Goal: Communication & Community: Answer question/provide support

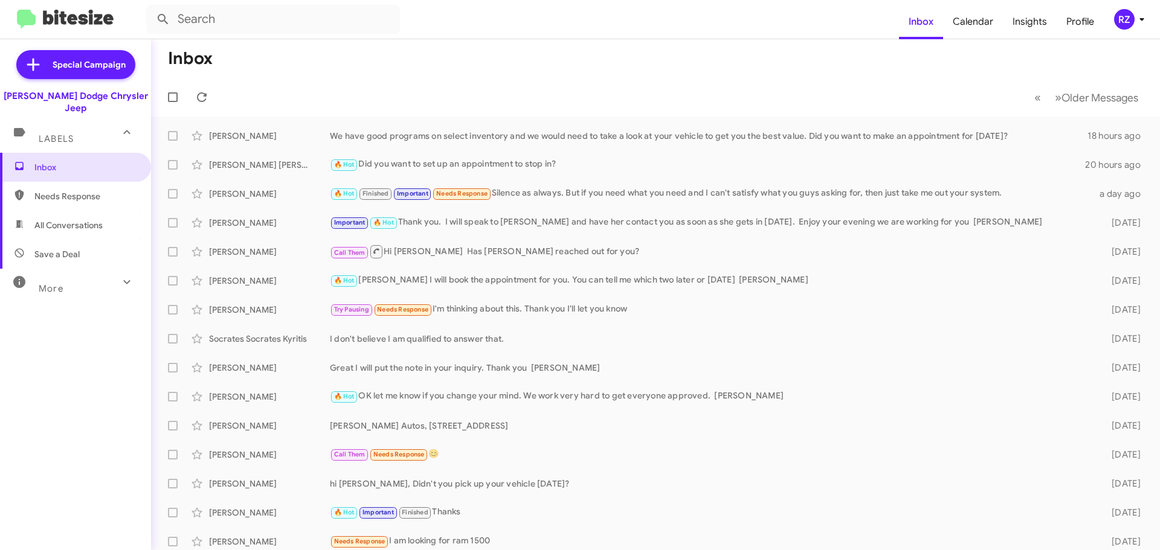
click at [120, 275] on icon at bounding box center [127, 282] width 15 height 15
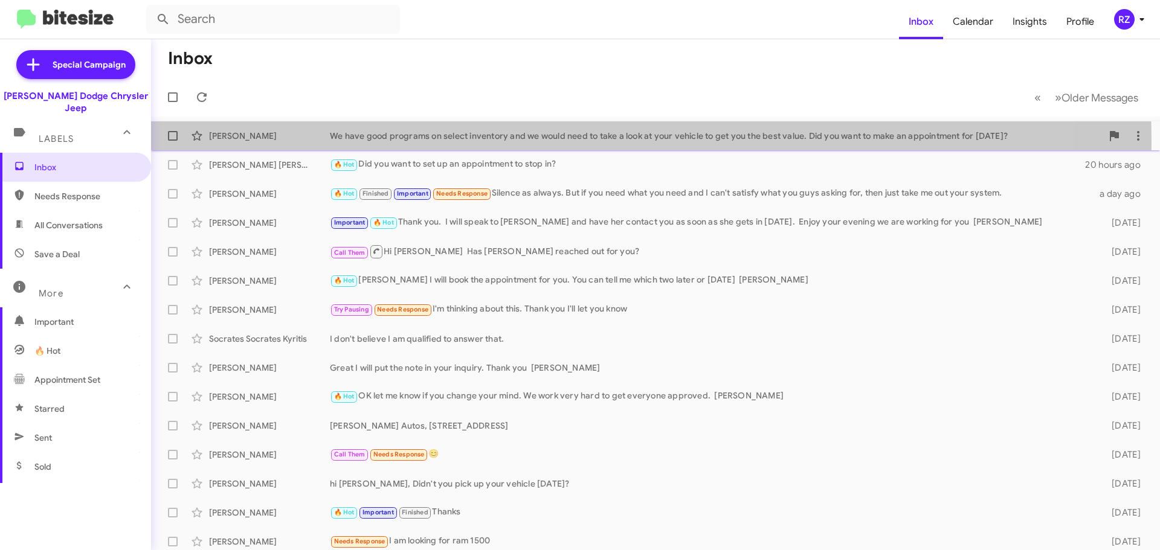
click at [422, 143] on div "[PERSON_NAME] We have good programs on select inventory and we would need to ta…" at bounding box center [656, 136] width 990 height 24
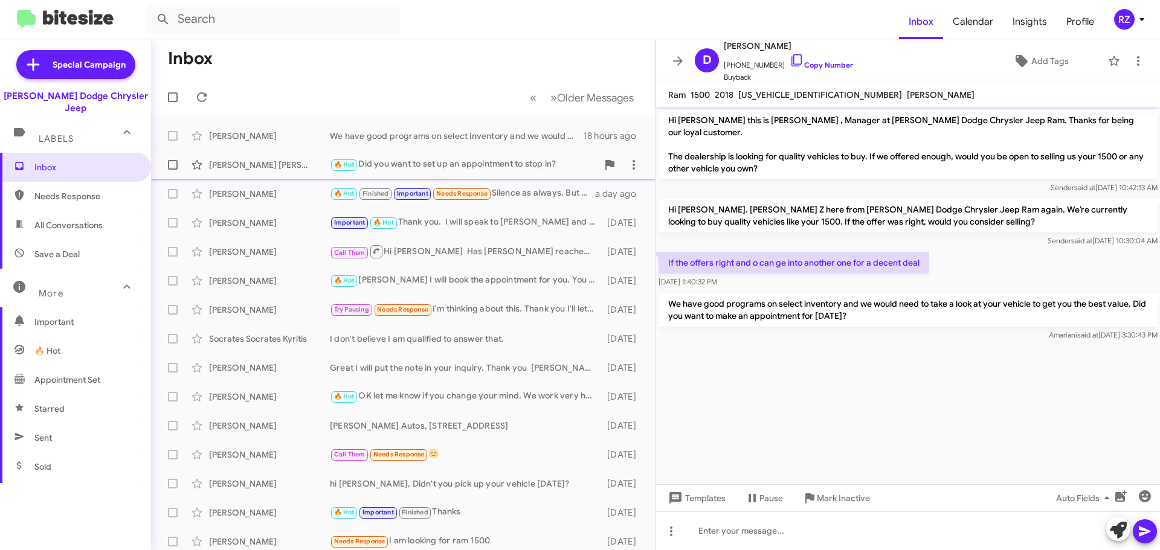
click at [500, 166] on div "🔥 Hot Did you want to set up an appointment to stop in?" at bounding box center [464, 165] width 268 height 14
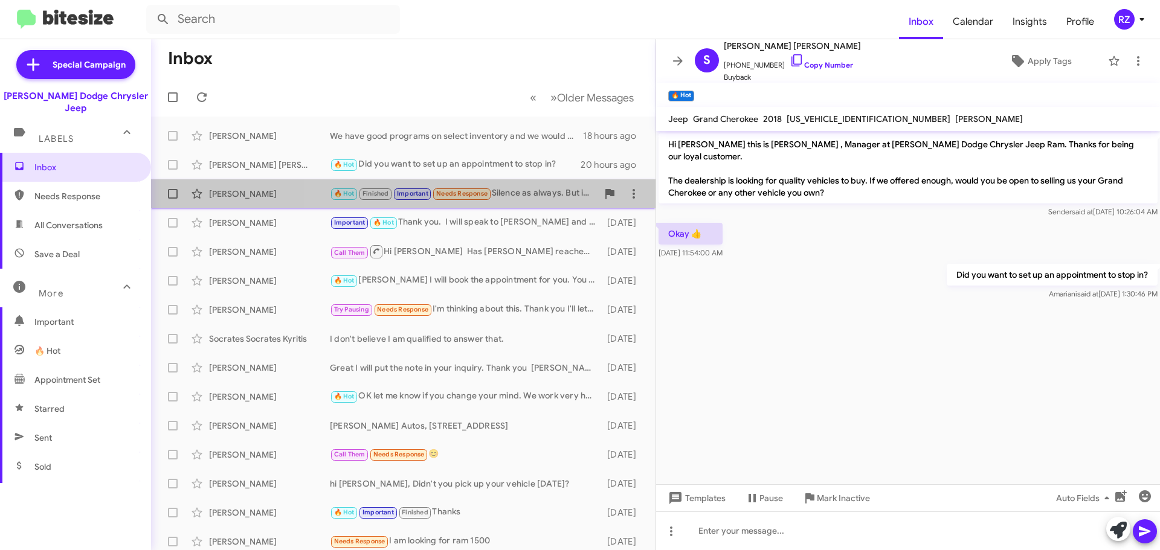
click at [526, 198] on div "🔥 Hot Finished Important Needs Response Silence as always. But if you need what…" at bounding box center [464, 194] width 268 height 14
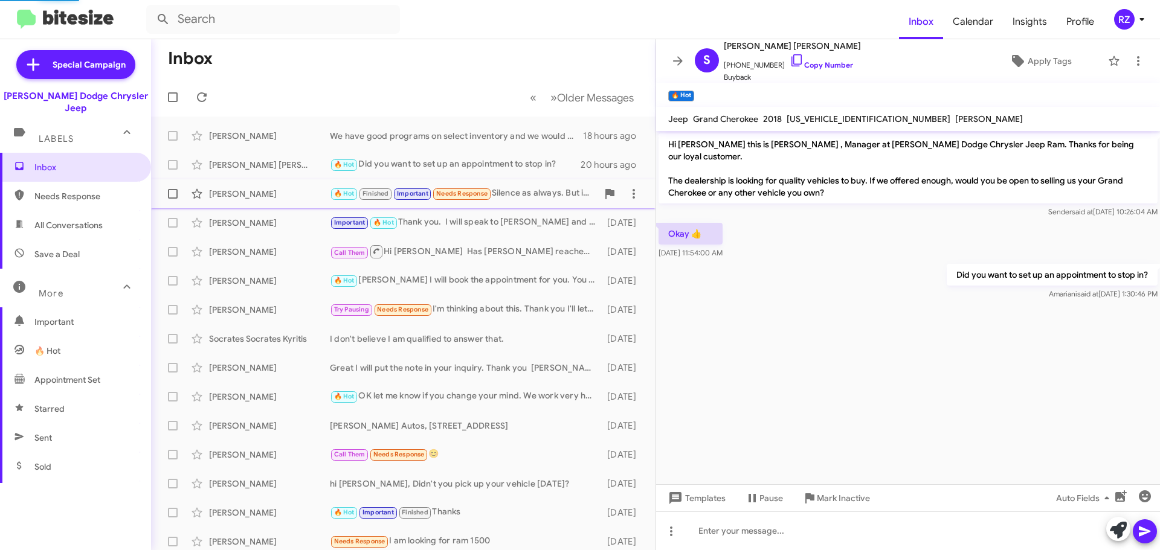
scroll to position [710, 0]
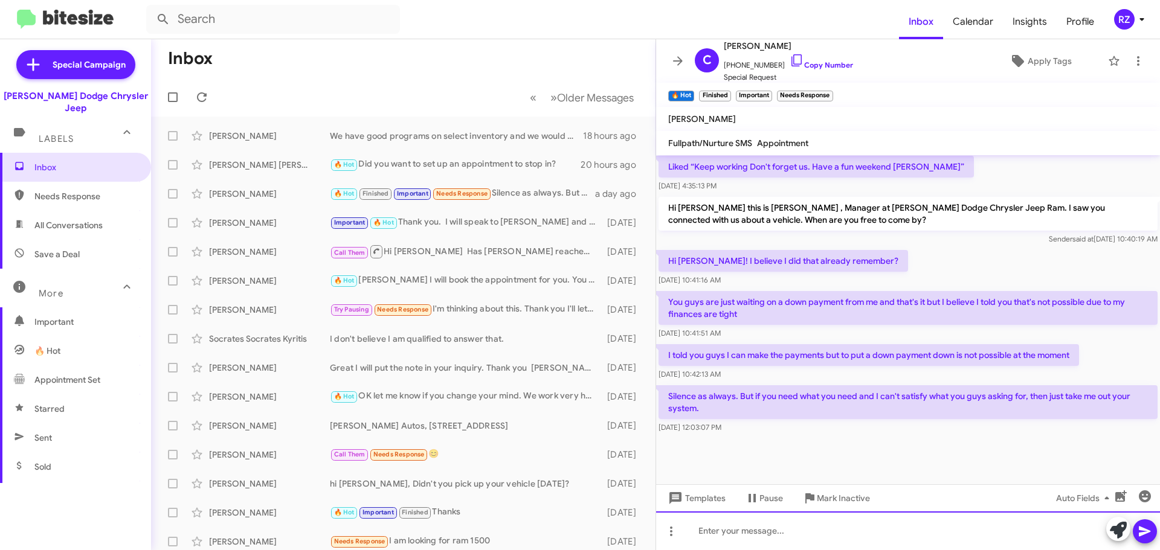
click at [720, 529] on div at bounding box center [908, 531] width 504 height 39
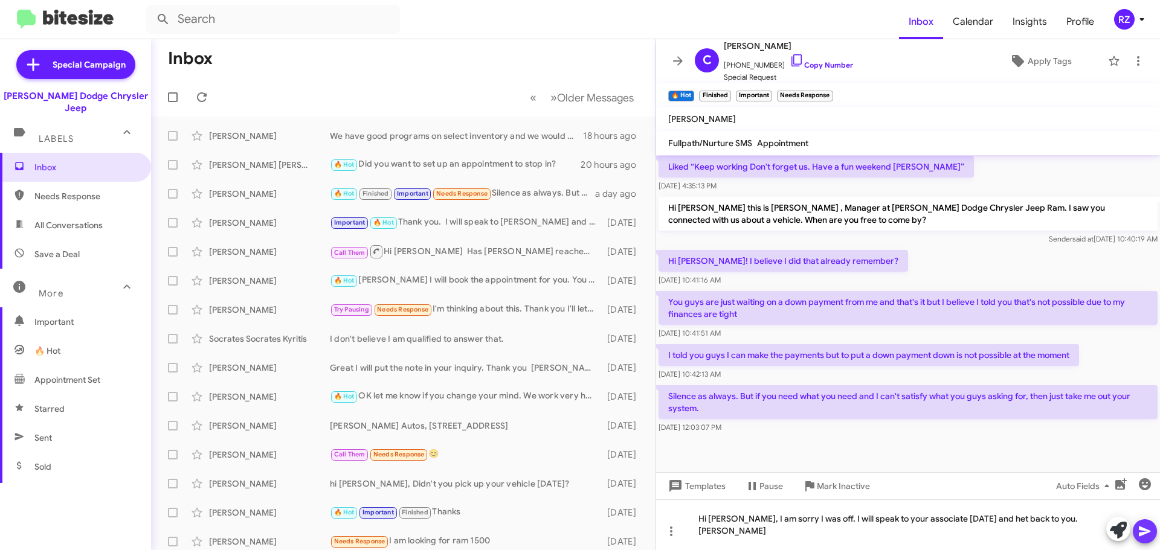
click at [1146, 535] on icon at bounding box center [1145, 531] width 15 height 15
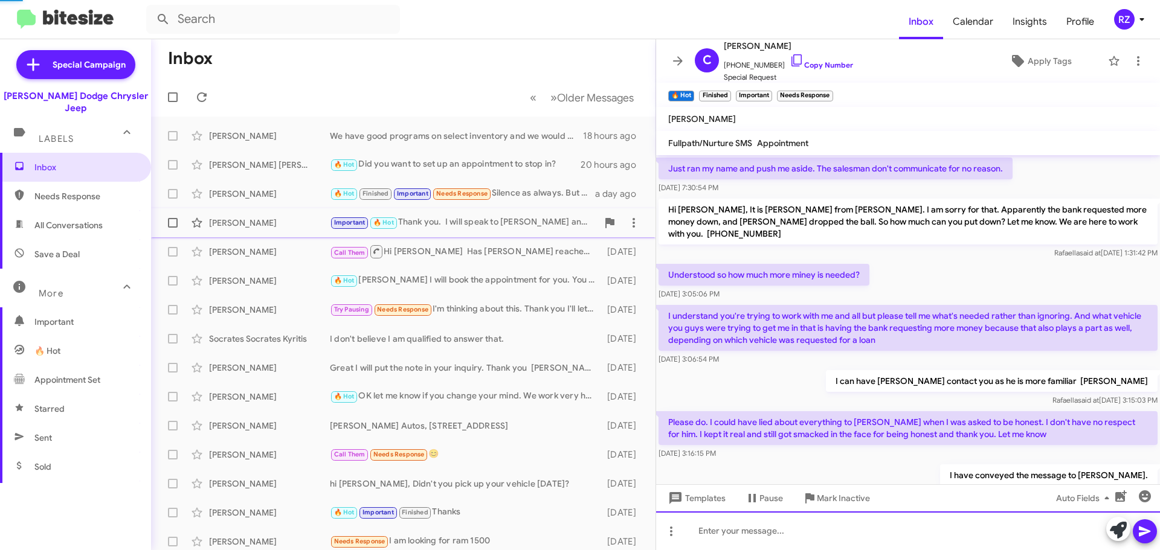
scroll to position [60, 0]
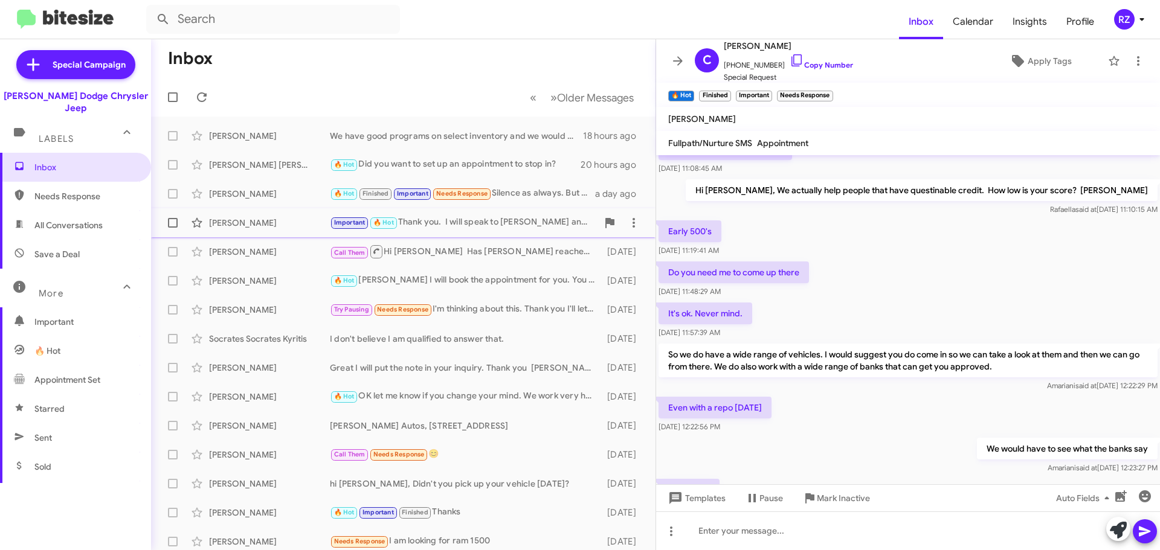
click at [451, 231] on div "[PERSON_NAME] Important 🔥 Hot Thank you. I will speak to [PERSON_NAME] and have…" at bounding box center [403, 223] width 485 height 24
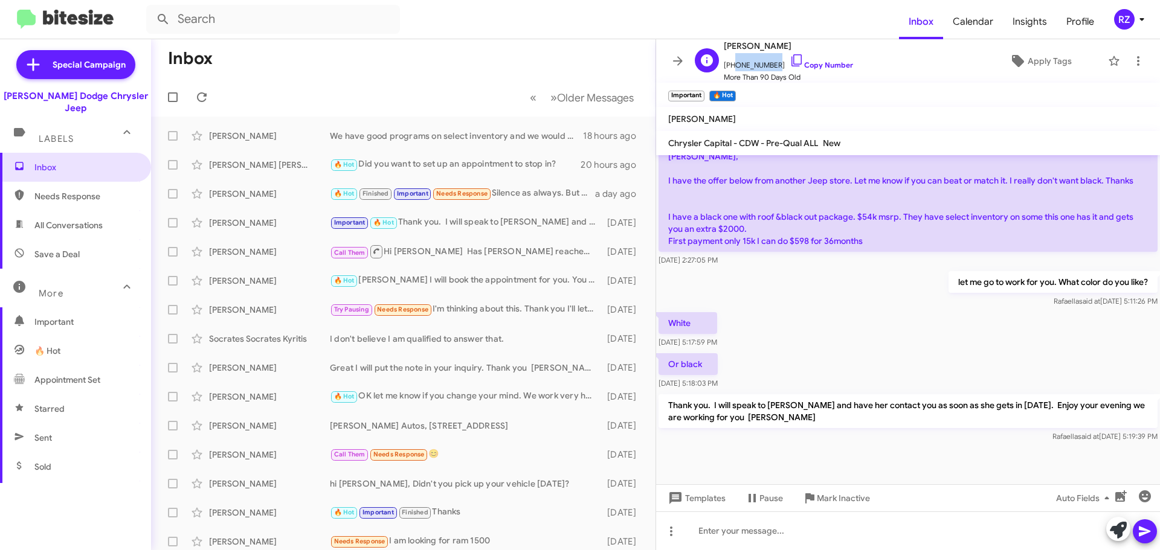
drag, startPoint x: 772, startPoint y: 63, endPoint x: 731, endPoint y: 60, distance: 41.2
click at [731, 60] on span "[PHONE_NUMBER] Copy Number" at bounding box center [788, 62] width 129 height 18
copy span "5704606263"
click at [454, 253] on div "Call Them Hi [PERSON_NAME] Has [PERSON_NAME] reached out for you?" at bounding box center [464, 251] width 268 height 15
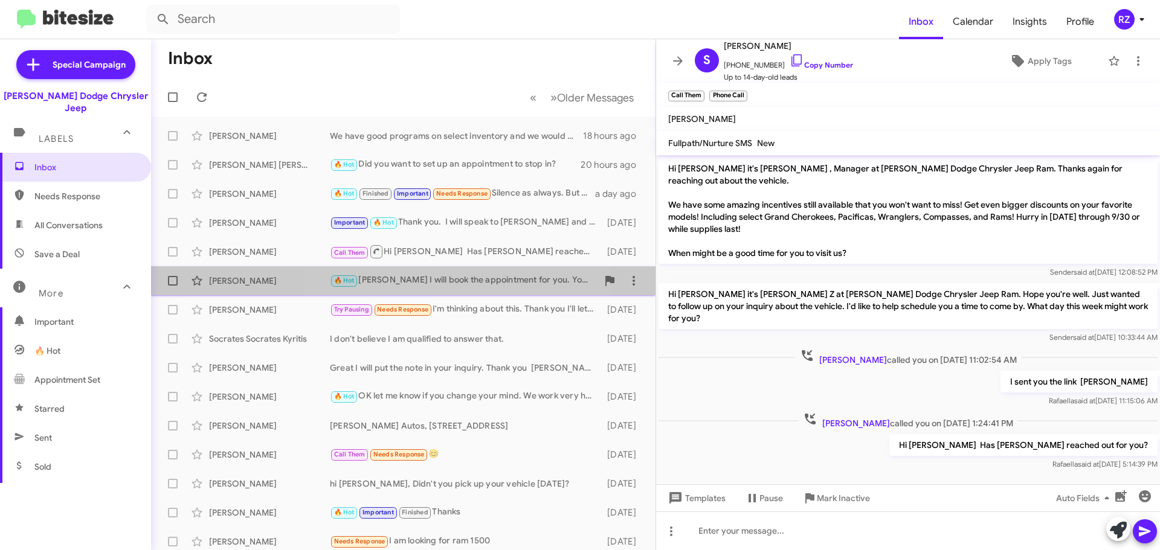
click at [455, 279] on div "🔥 Hot [PERSON_NAME] I will book the appointment for you. You can tell me which …" at bounding box center [464, 281] width 268 height 14
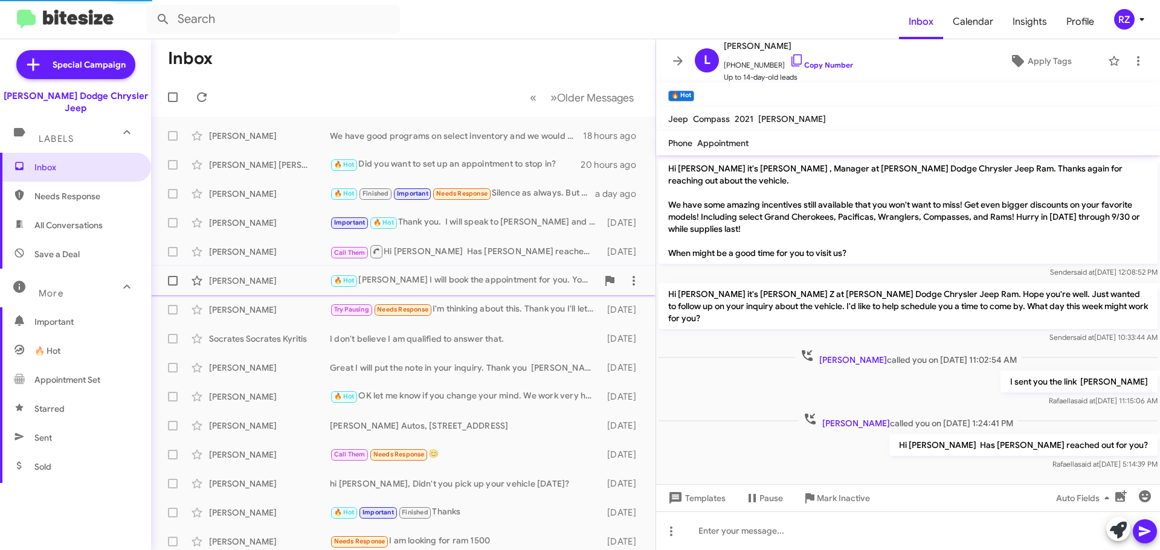
scroll to position [76, 0]
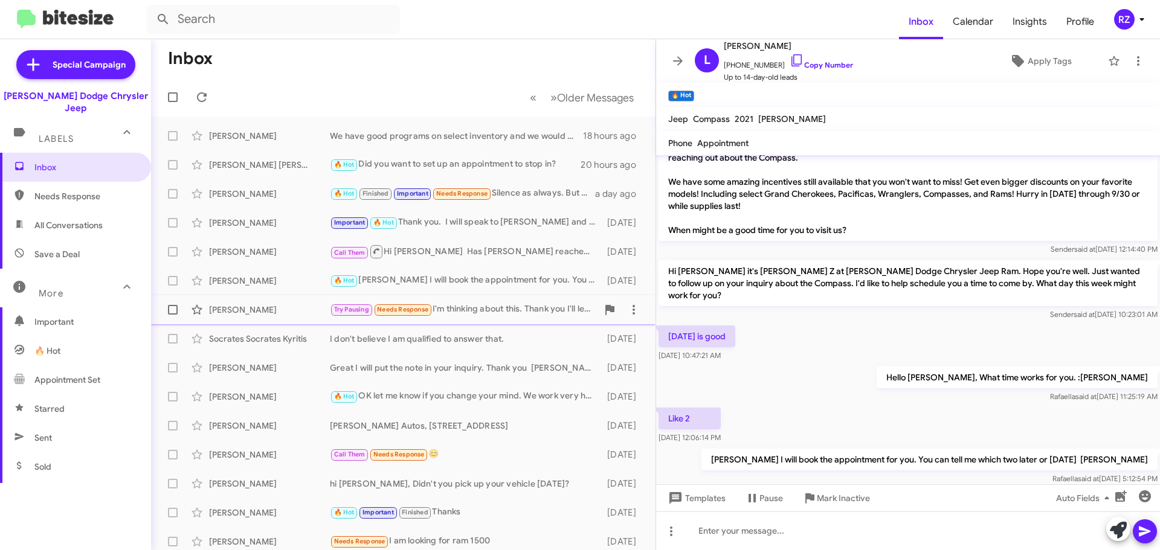
click at [550, 314] on div "Try Pausing Needs Response I'm thinking about this. Thank you I'll let you know" at bounding box center [464, 310] width 268 height 14
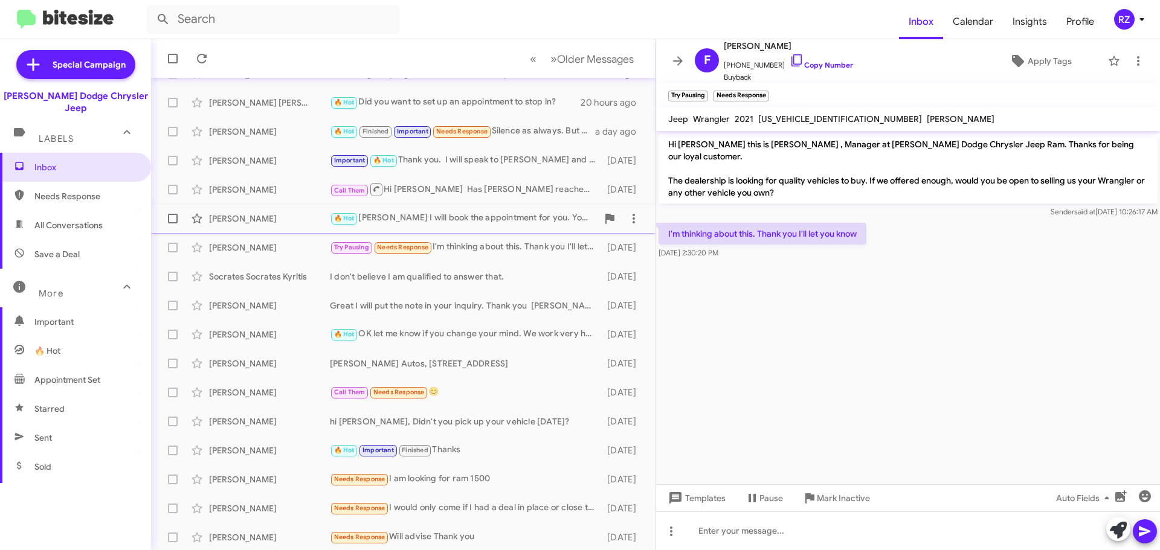
scroll to position [121, 0]
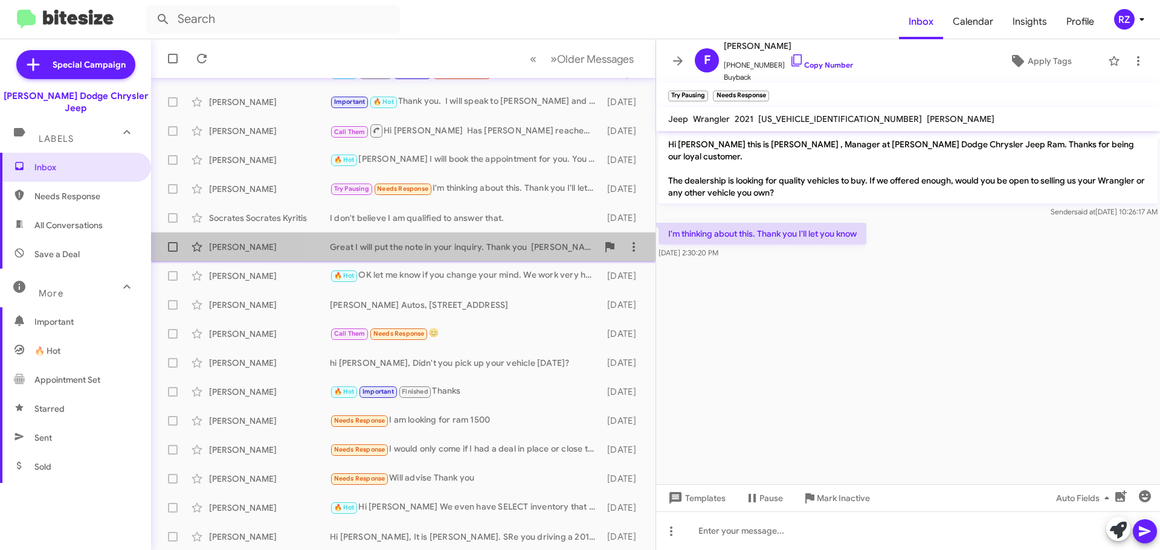
click at [551, 249] on div "Great I will put the note in your inquiry. Thank you [PERSON_NAME]" at bounding box center [464, 247] width 268 height 12
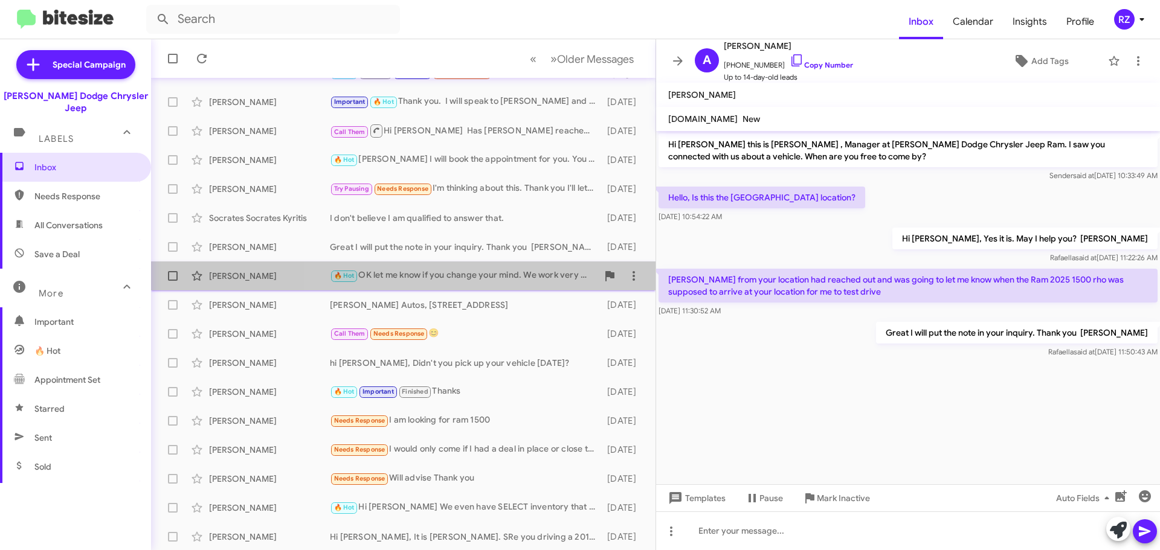
click at [540, 277] on div "🔥 Hot OK let me know if you change your mind. We work very hard to get everyone…" at bounding box center [464, 276] width 268 height 14
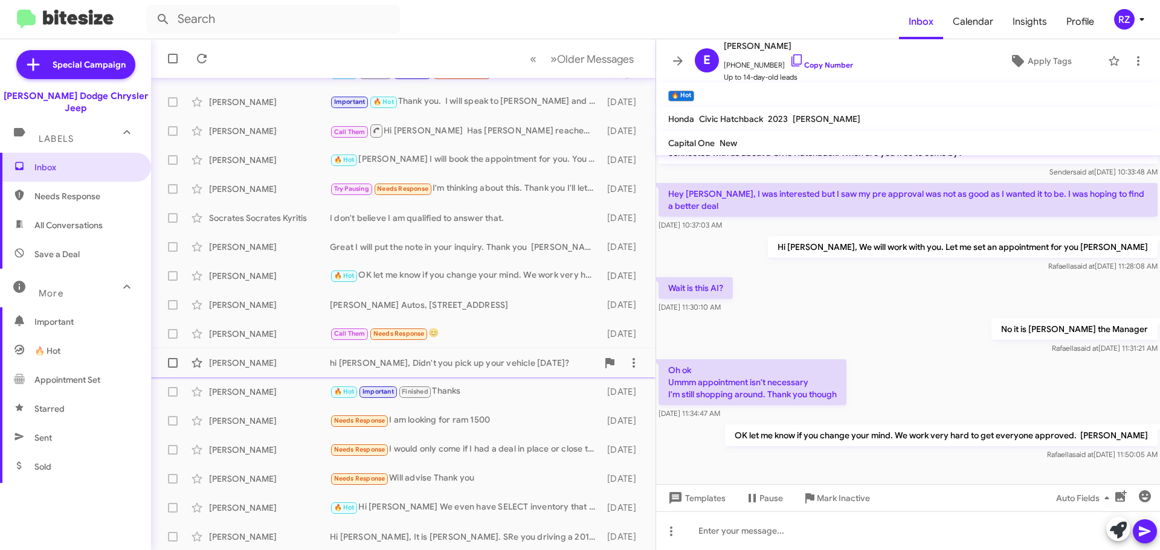
scroll to position [151, 0]
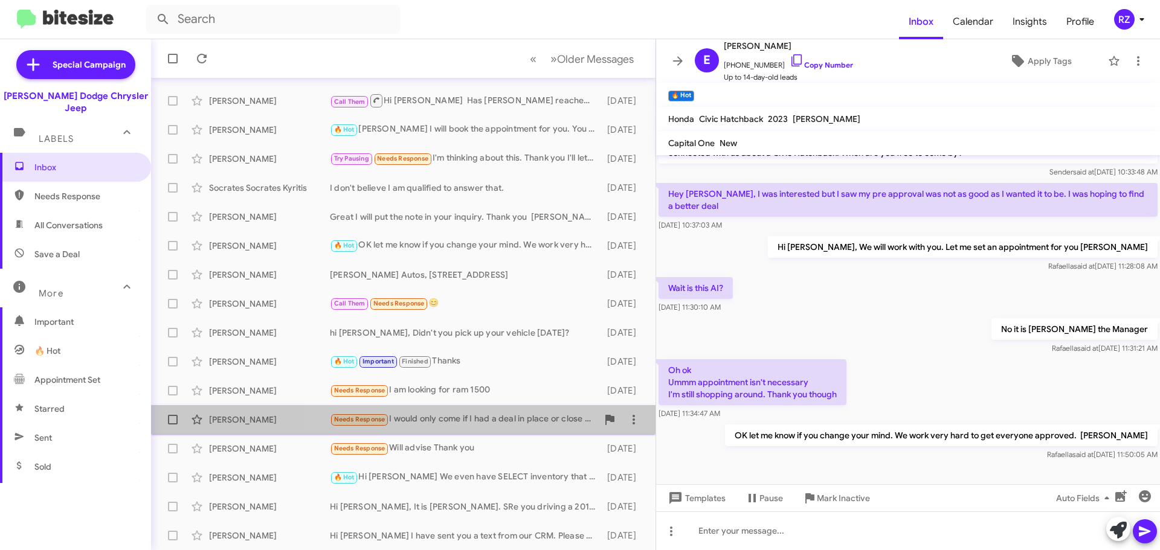
click at [538, 424] on div "Needs Response I would only come if I had a deal in place or close to it on the…" at bounding box center [464, 420] width 268 height 14
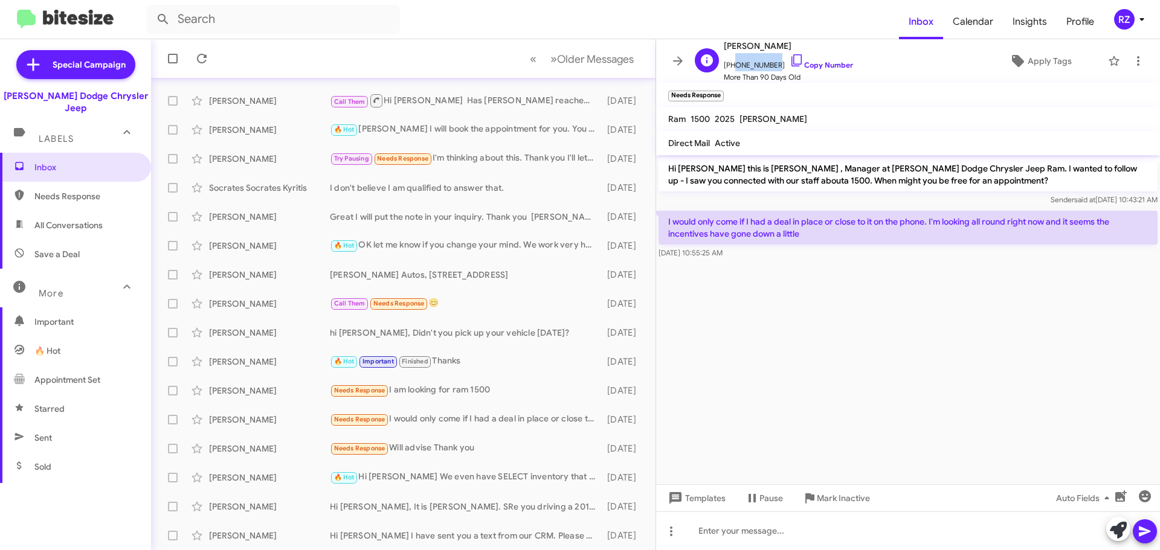
drag, startPoint x: 773, startPoint y: 66, endPoint x: 729, endPoint y: 70, distance: 43.7
click at [729, 70] on span "[PHONE_NUMBER] Copy Number" at bounding box center [788, 62] width 129 height 18
copy span "6468244500"
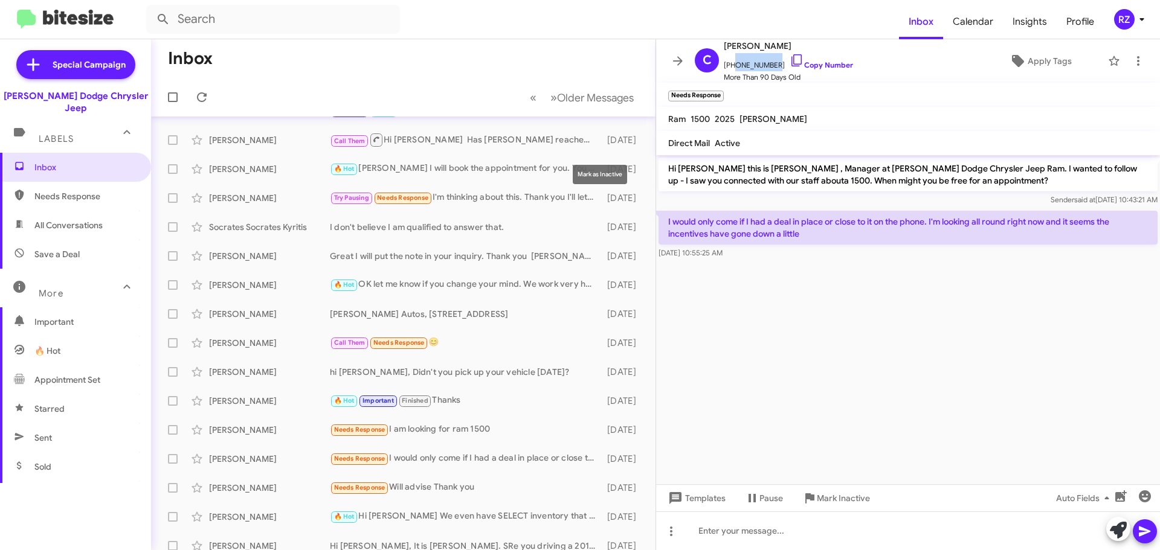
scroll to position [91, 0]
